Goal: Check status: Check status

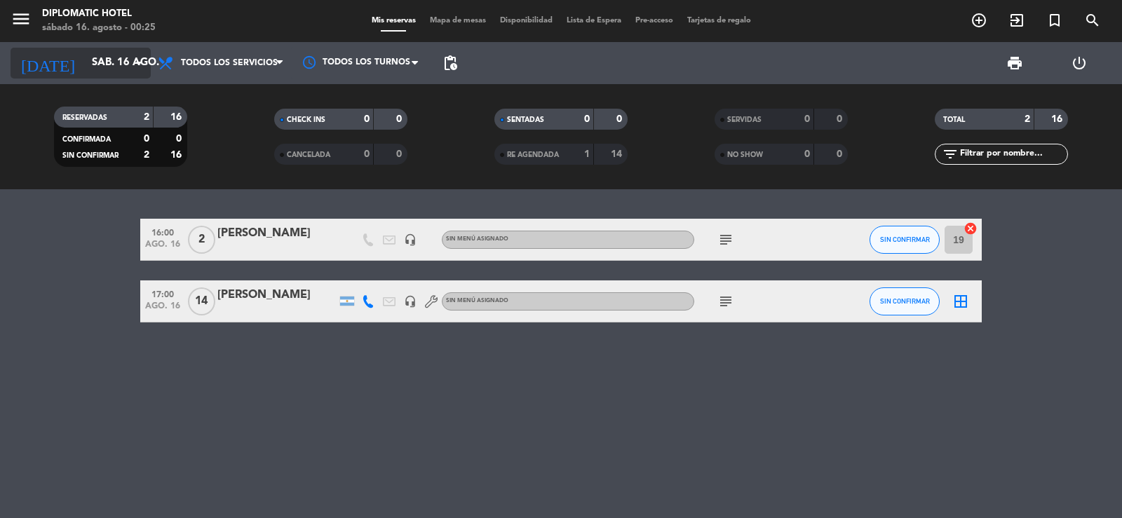
click at [117, 67] on input "sáb. 16 ago." at bounding box center [152, 63] width 135 height 27
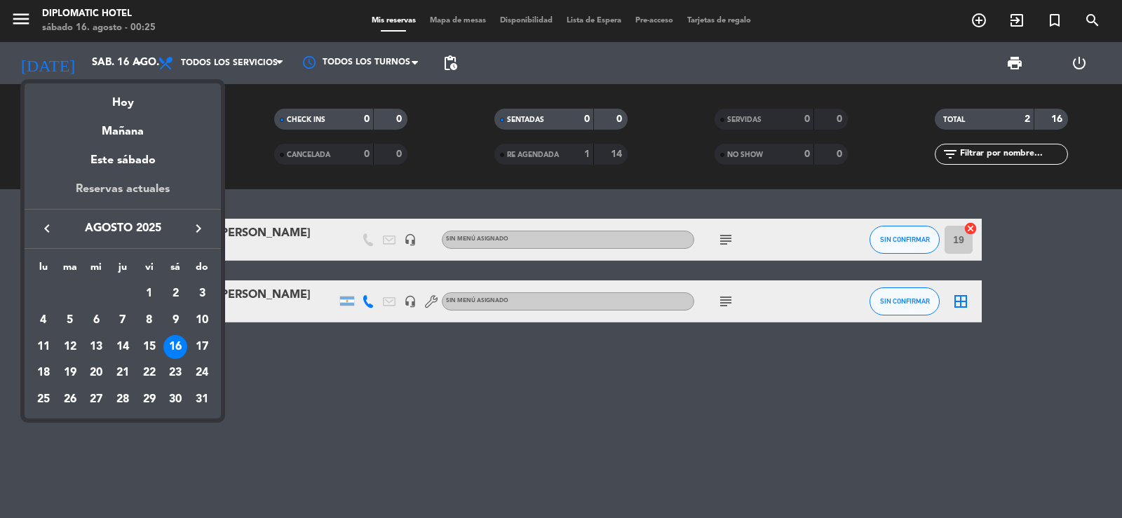
click at [126, 187] on div "Reservas actuales" at bounding box center [123, 194] width 196 height 29
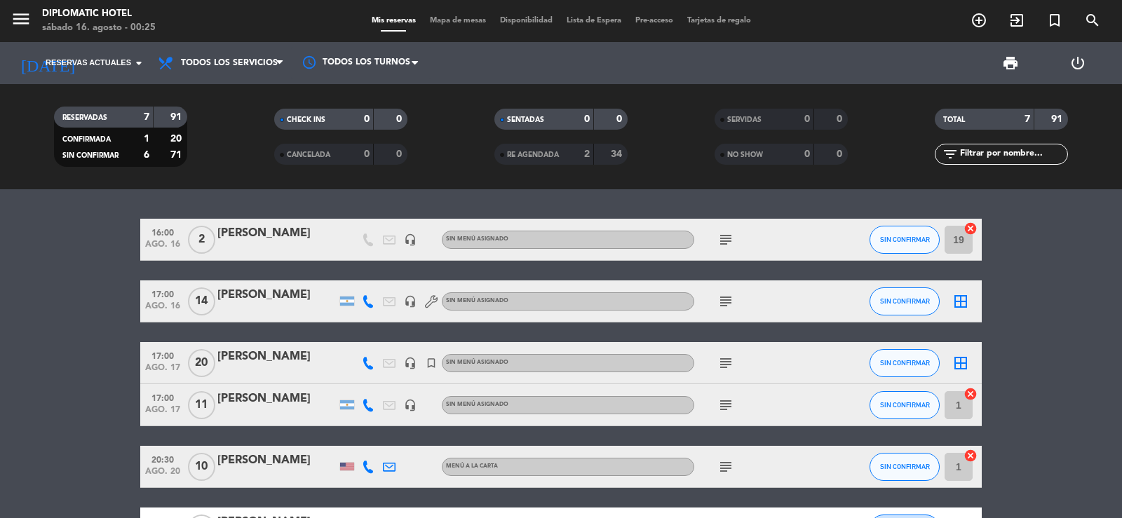
click at [85, 346] on bookings-row "16:00 [DATE] 2 [PERSON_NAME] headset_mic Sin menú asignado subject SIN CONFIRMA…" at bounding box center [561, 415] width 1122 height 393
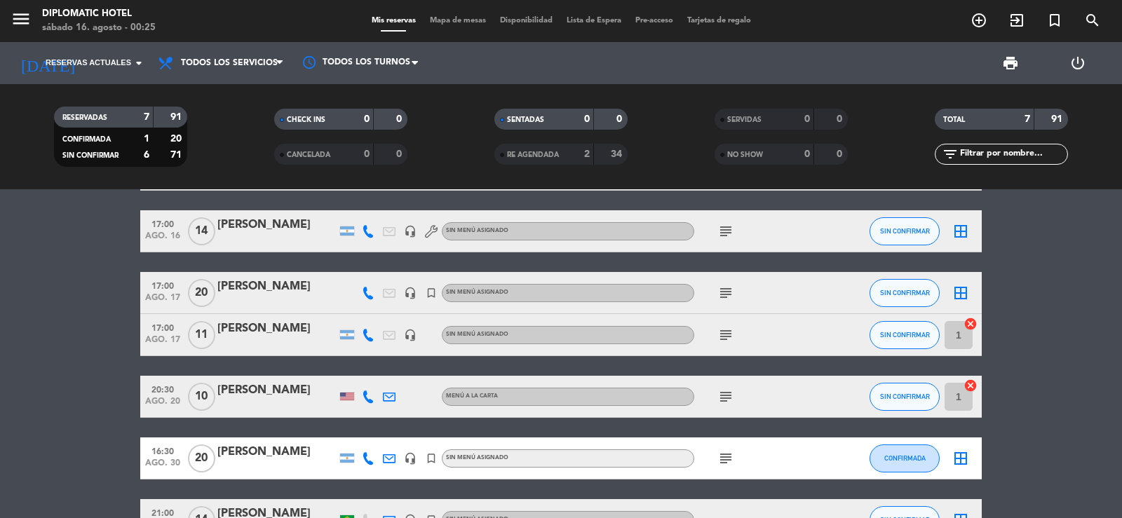
click at [731, 290] on icon "subject" at bounding box center [725, 293] width 17 height 17
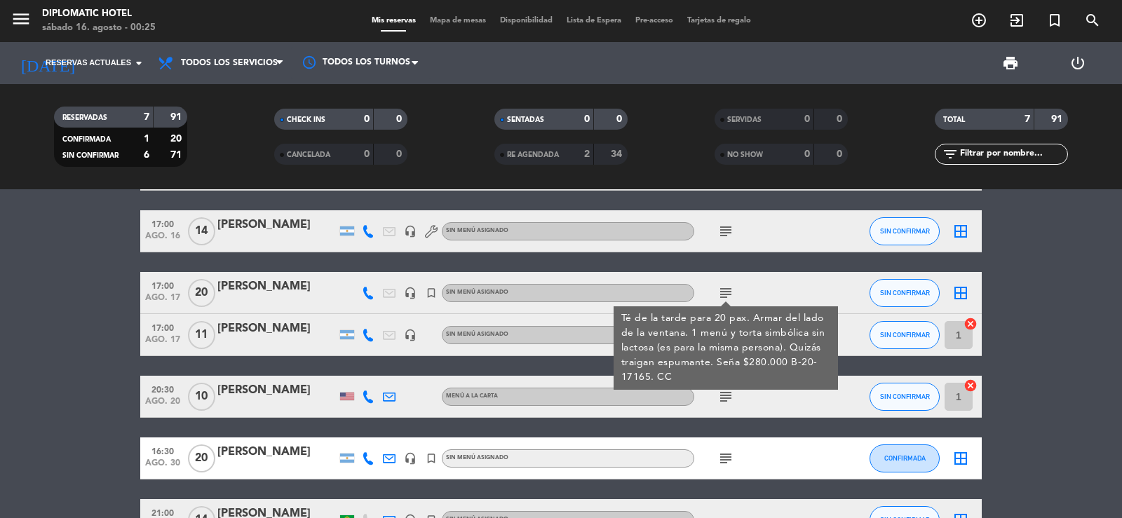
click at [765, 288] on div "subject Té de la tarde para 20 pax. Armar del lado de la ventana. 1 menú y tort…" at bounding box center [757, 292] width 126 height 41
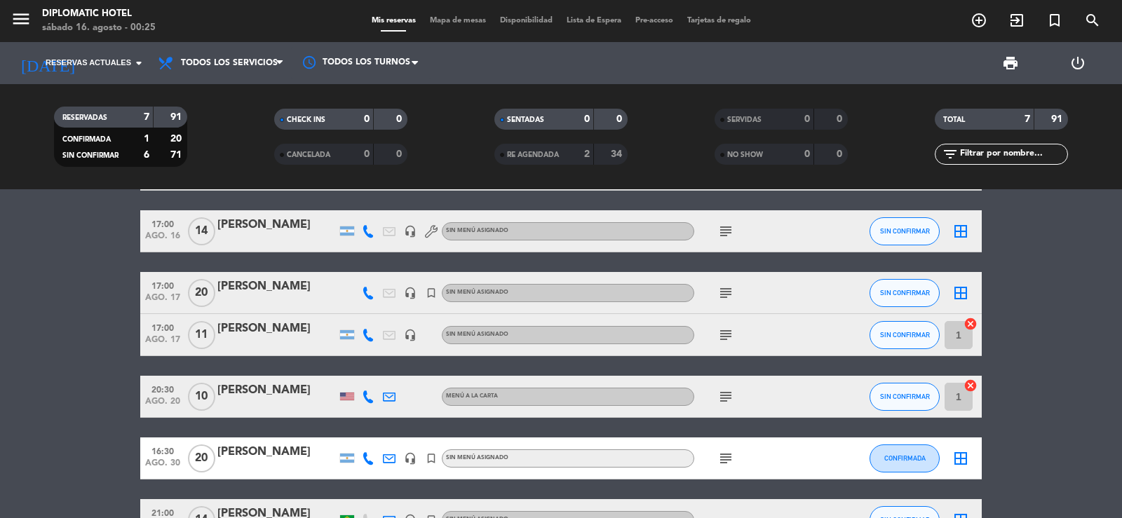
click at [719, 336] on icon "subject" at bounding box center [725, 335] width 17 height 17
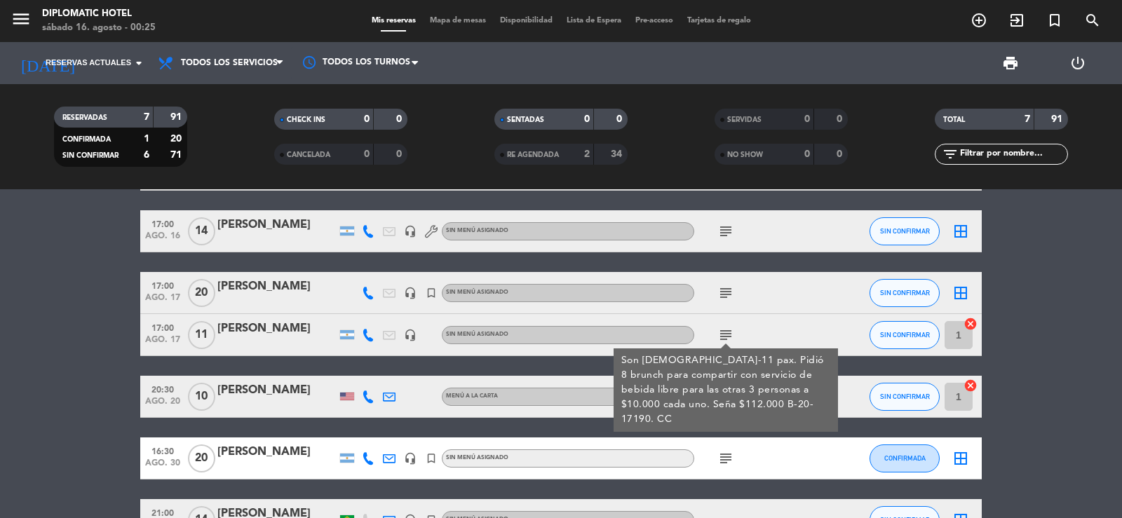
click at [50, 344] on bookings-row "16:00 [DATE] 2 [PERSON_NAME] headset_mic Sin menú asignado subject SIN CONFIRMA…" at bounding box center [561, 345] width 1122 height 393
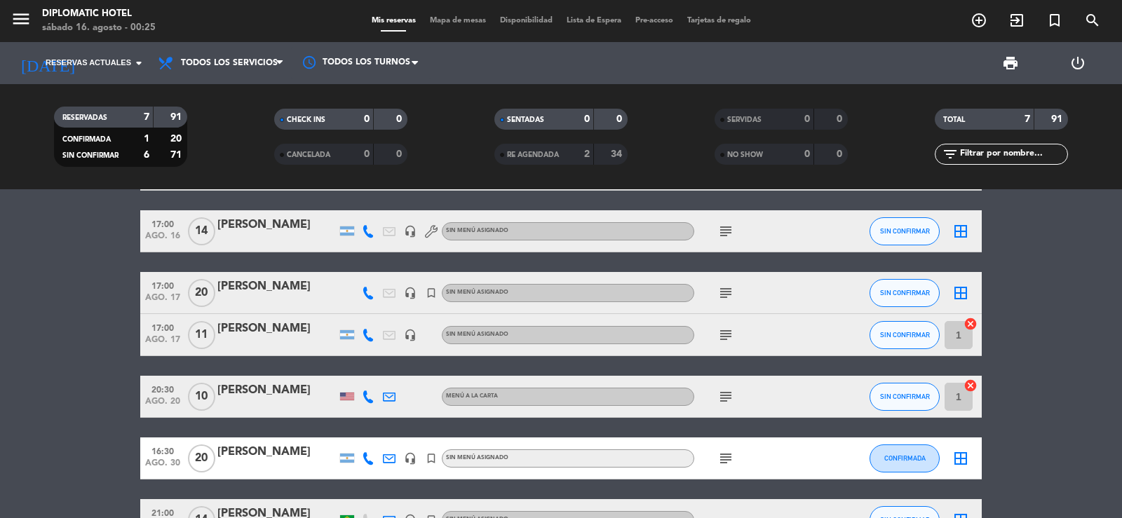
click at [720, 396] on icon "subject" at bounding box center [725, 397] width 17 height 17
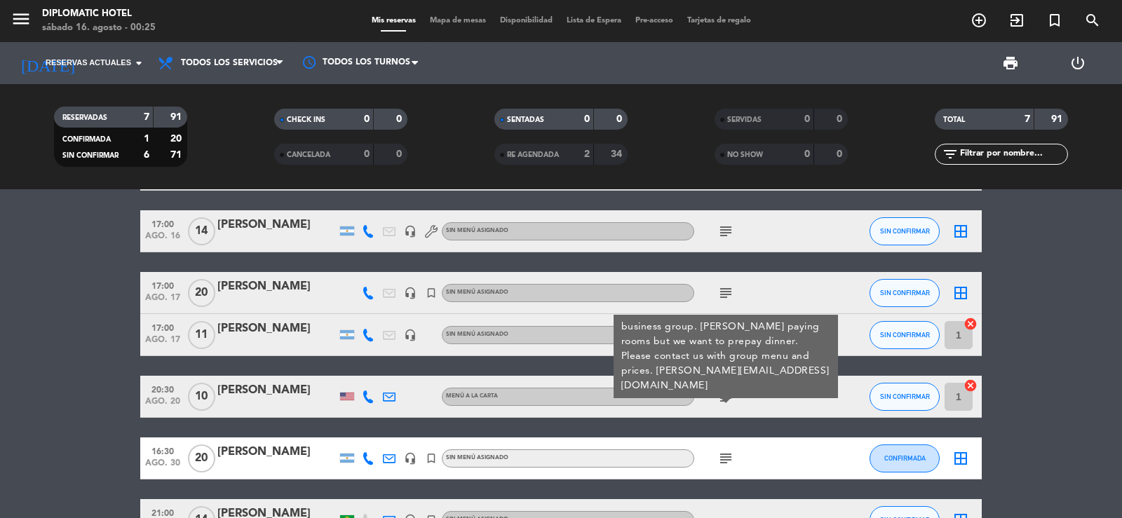
click at [64, 315] on bookings-row "16:00 [DATE] 2 [PERSON_NAME] headset_mic Sin menú asignado subject SIN CONFIRMA…" at bounding box center [561, 345] width 1122 height 393
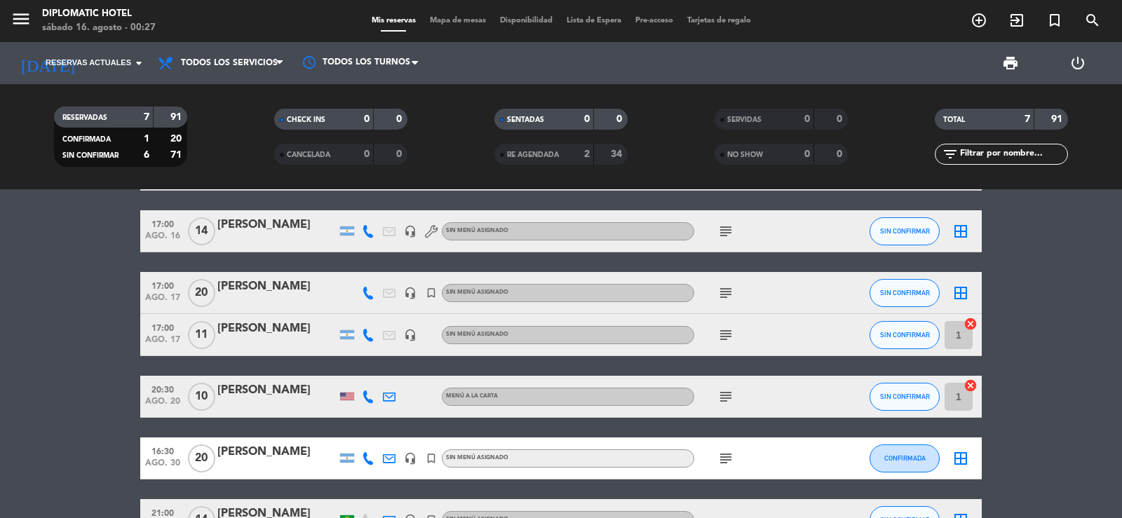
click at [22, 331] on bookings-row "16:00 [DATE] 2 [PERSON_NAME] headset_mic Sin menú asignado subject SIN CONFIRMA…" at bounding box center [561, 345] width 1122 height 393
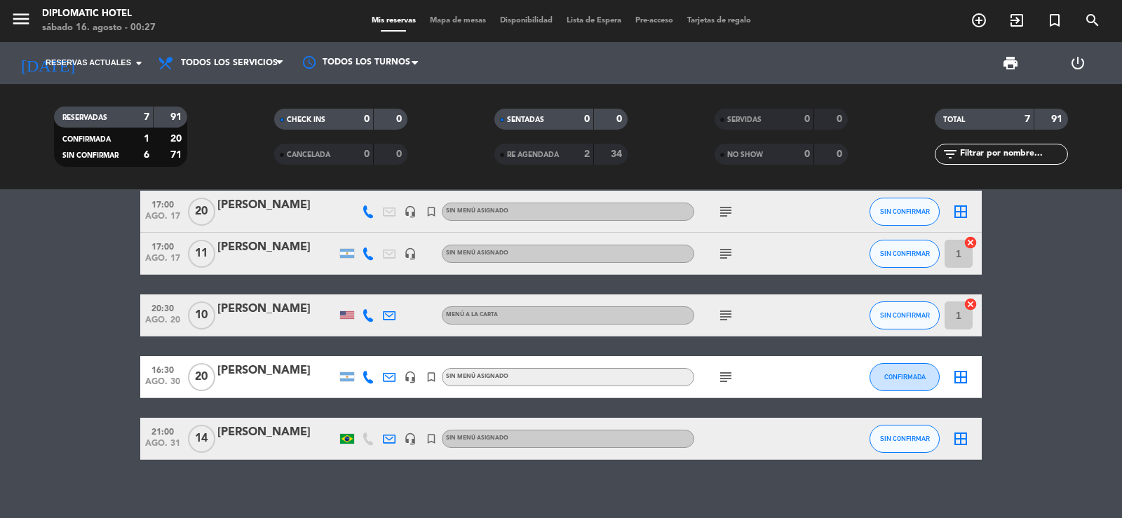
scroll to position [163, 0]
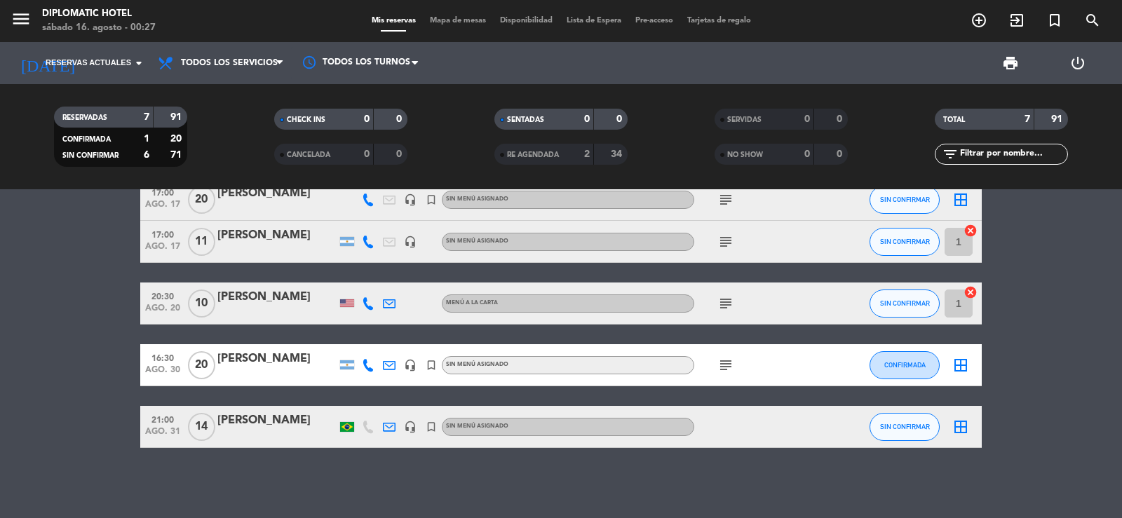
click at [715, 370] on div "subject" at bounding box center [757, 364] width 126 height 41
click at [729, 368] on icon "subject" at bounding box center [725, 365] width 17 height 17
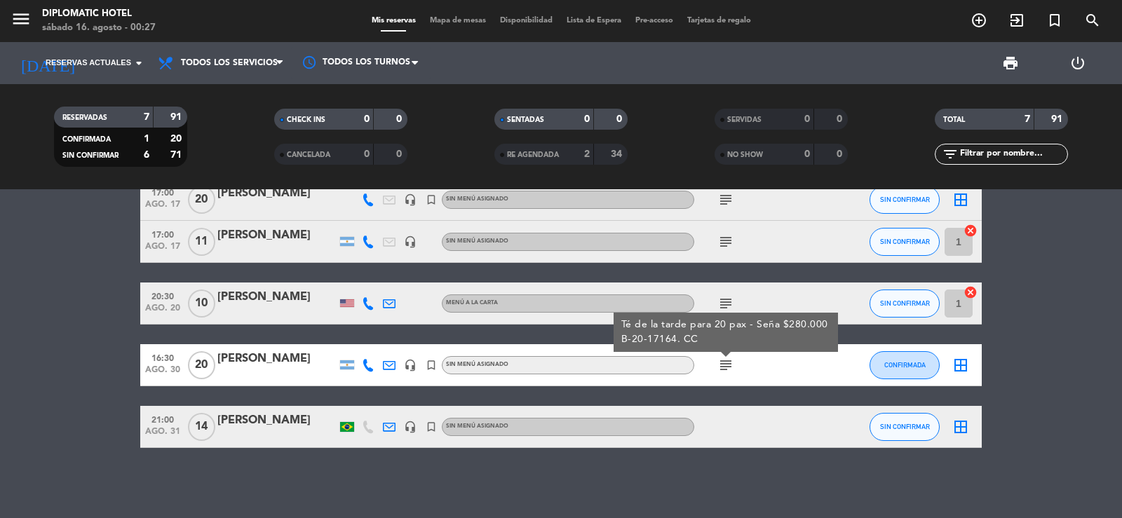
click at [777, 368] on div "subject Té de la tarde para 20 pax - Seña $280.000 B-20-17164. CC" at bounding box center [757, 364] width 126 height 41
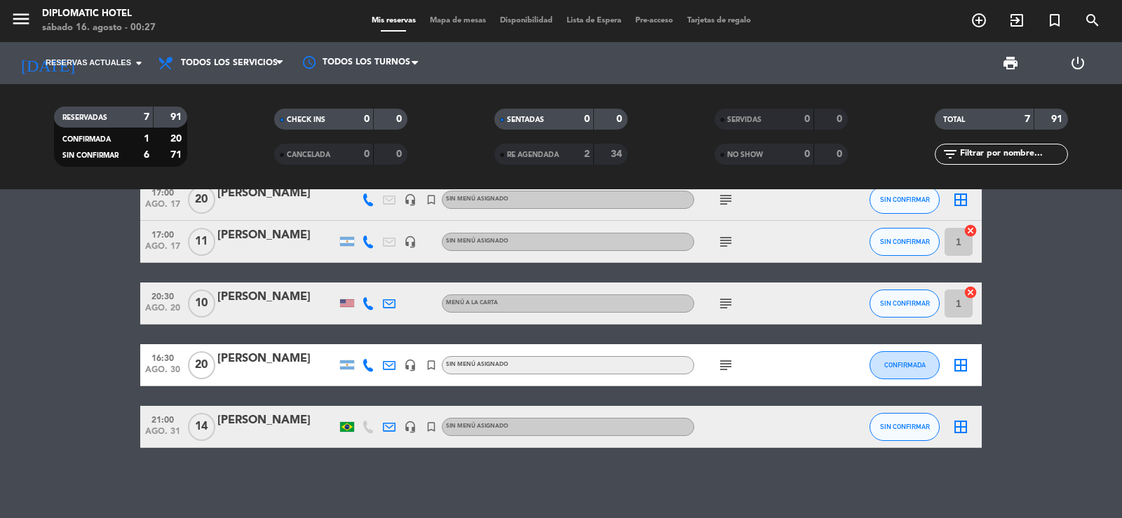
click at [288, 422] on div "[PERSON_NAME]" at bounding box center [276, 421] width 119 height 18
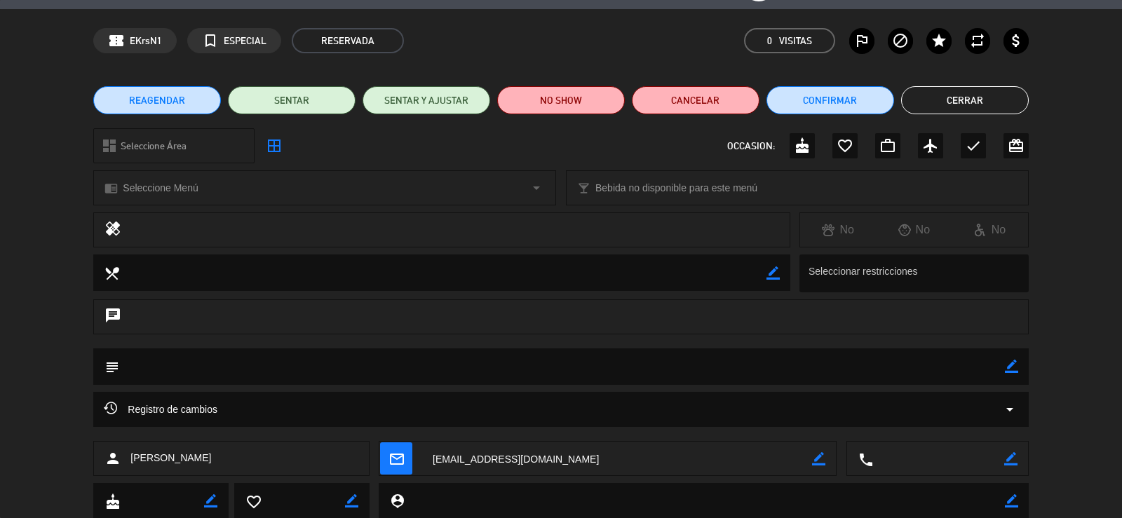
scroll to position [0, 0]
